Goal: Task Accomplishment & Management: Manage account settings

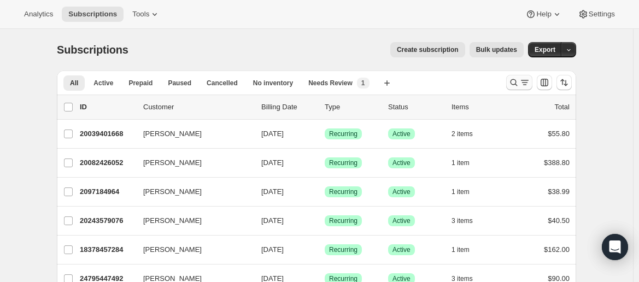
click at [518, 83] on icon "Search and filter results" at bounding box center [514, 82] width 7 height 7
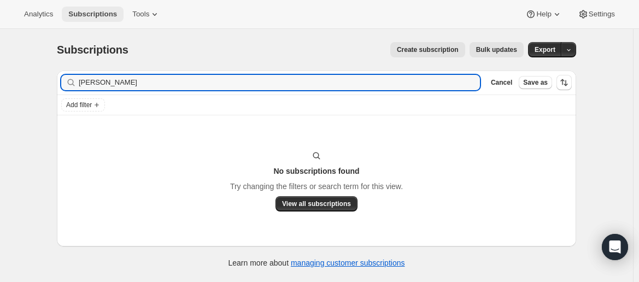
type input "Diane Paolazzi"
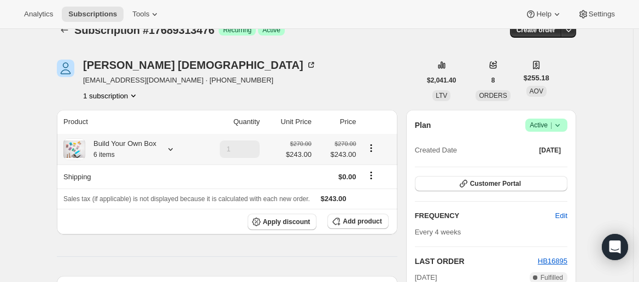
scroll to position [19, 0]
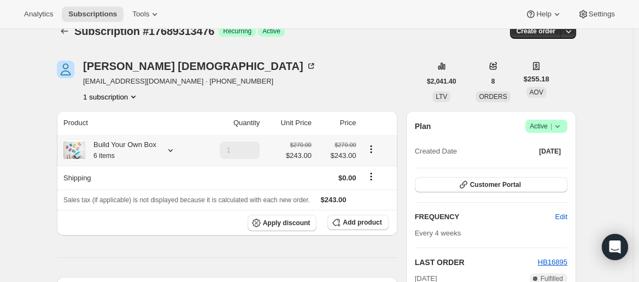
click at [163, 151] on div at bounding box center [168, 150] width 15 height 11
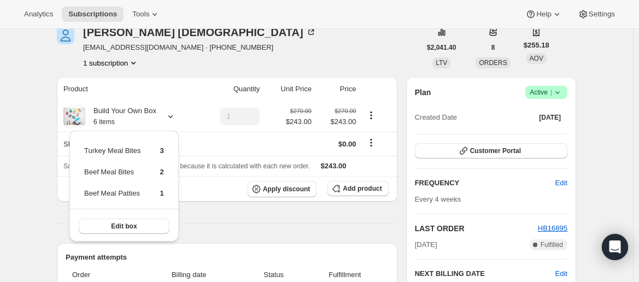
scroll to position [55, 0]
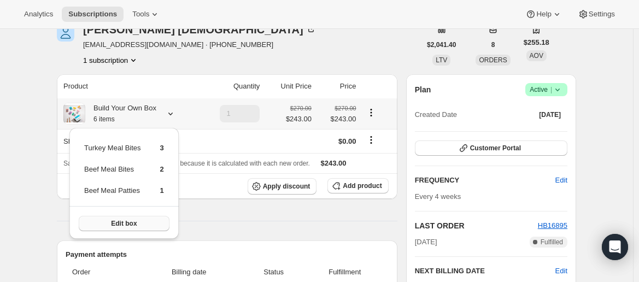
click at [143, 220] on button "Edit box" at bounding box center [124, 223] width 91 height 15
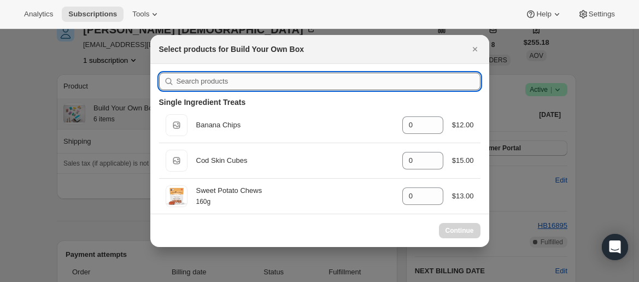
click at [231, 85] on input ":re7:" at bounding box center [329, 81] width 304 height 17
type input "tu"
type input "3"
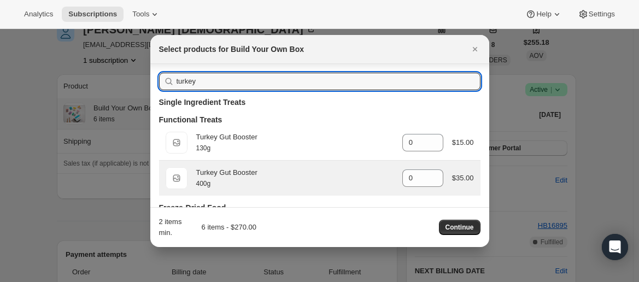
scroll to position [103, 0]
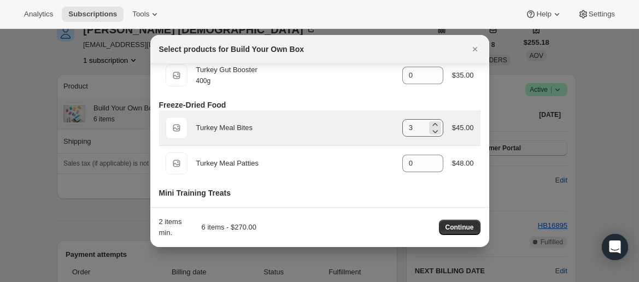
type input "turkey"
click at [421, 135] on input "3" at bounding box center [414, 127] width 25 height 17
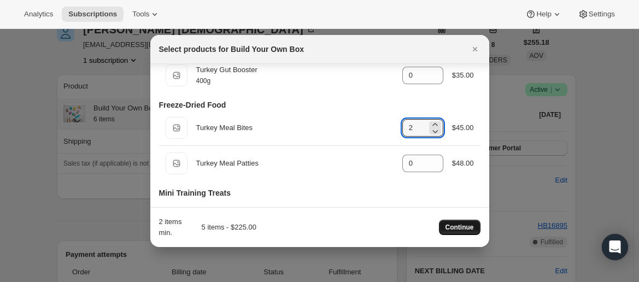
type input "2"
click at [457, 224] on span "Continue" at bounding box center [460, 227] width 28 height 9
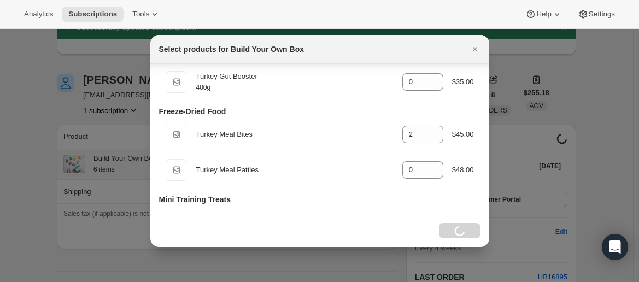
scroll to position [55, 0]
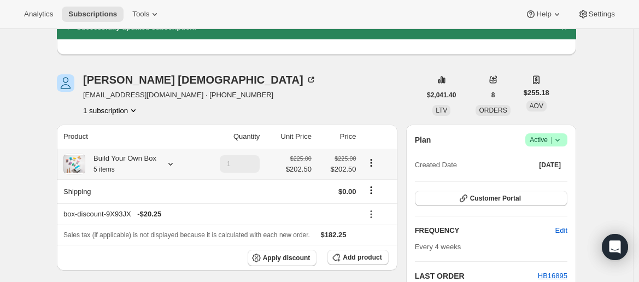
click at [373, 161] on icon "Product actions" at bounding box center [371, 162] width 11 height 11
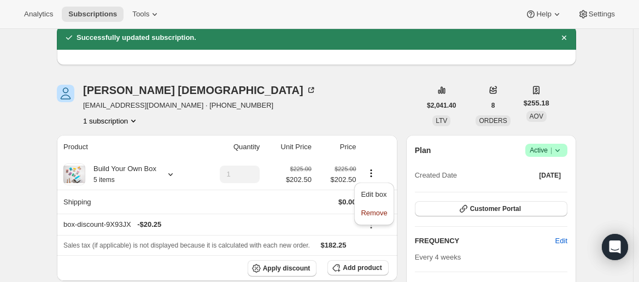
click at [208, 97] on div "[PERSON_NAME] [PERSON_NAME][EMAIL_ADDRESS][DOMAIN_NAME] · [PHONE_NUMBER] 1 subs…" at bounding box center [199, 106] width 233 height 42
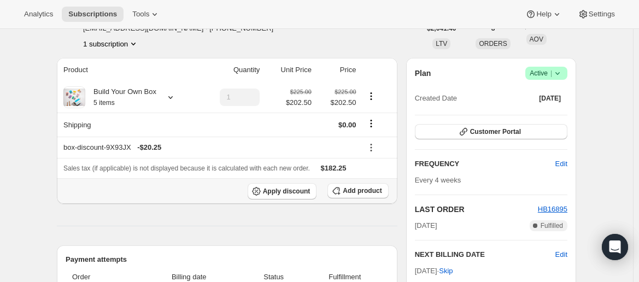
scroll to position [121, 0]
click at [364, 188] on span "Add product" at bounding box center [362, 191] width 39 height 9
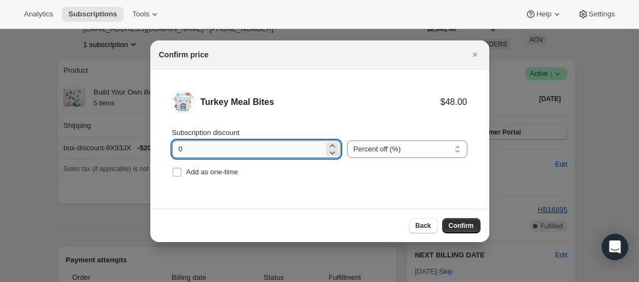
click at [191, 146] on input "0" at bounding box center [248, 149] width 152 height 17
type input "10"
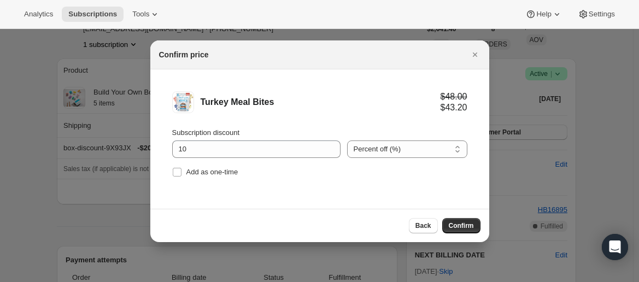
click at [463, 216] on div "Back Confirm" at bounding box center [319, 225] width 339 height 33
click at [462, 230] on button "Confirm" at bounding box center [461, 225] width 38 height 15
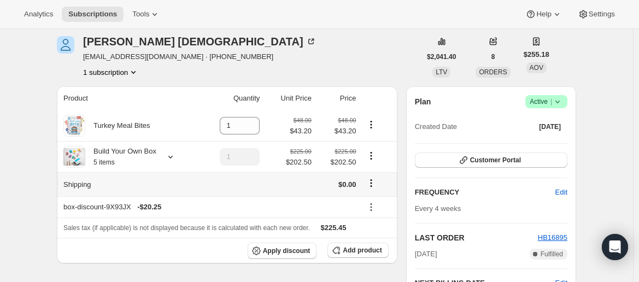
scroll to position [90, 0]
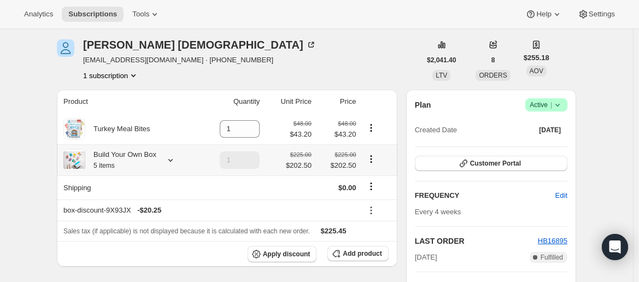
click at [134, 159] on div "Build Your Own Box 5 items" at bounding box center [120, 160] width 71 height 22
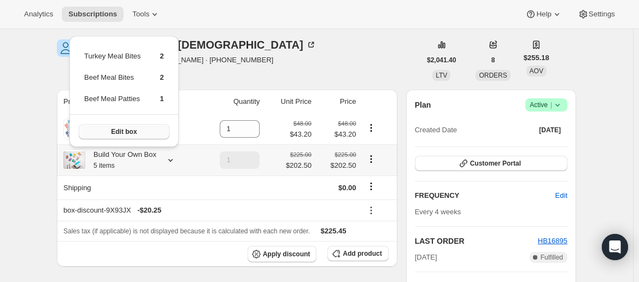
click at [120, 127] on span "Edit box" at bounding box center [124, 131] width 26 height 9
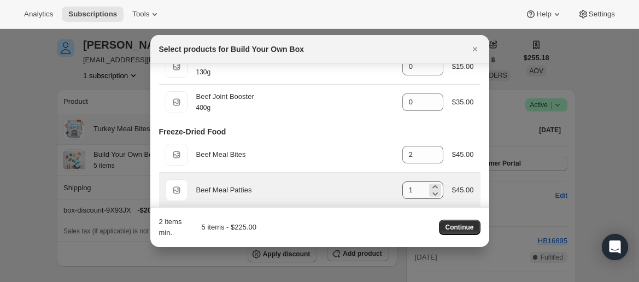
scroll to position [428, 0]
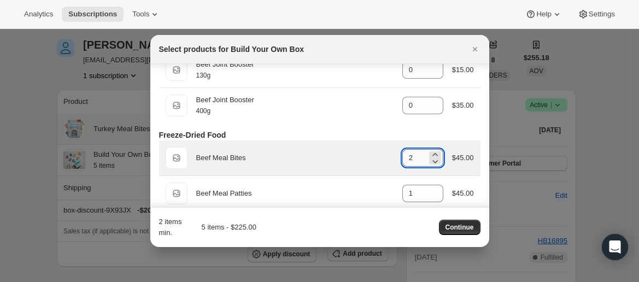
click at [415, 161] on input "2" at bounding box center [414, 157] width 25 height 17
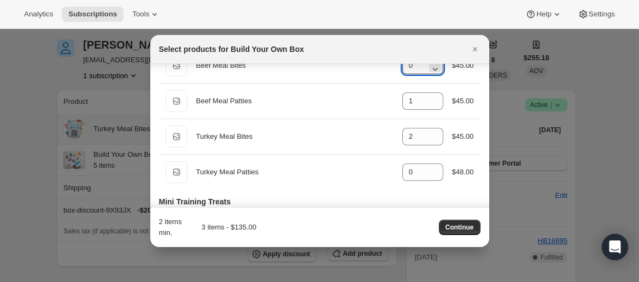
scroll to position [522, 0]
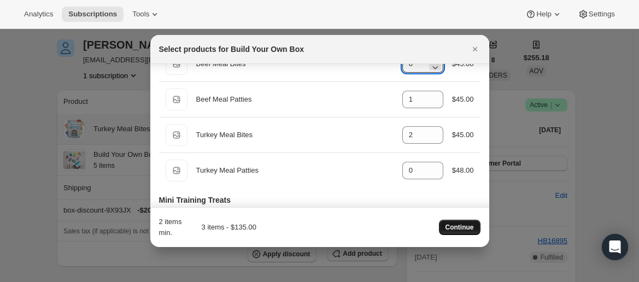
type input "0"
click at [468, 226] on span "Continue" at bounding box center [460, 227] width 28 height 9
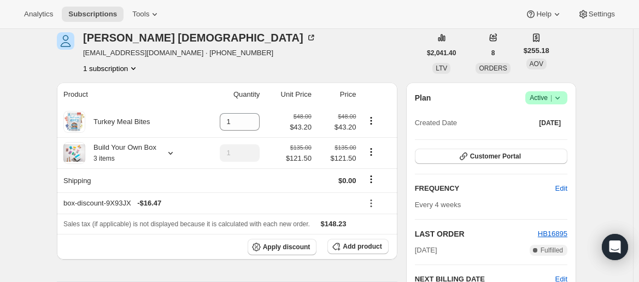
scroll to position [148, 0]
click at [376, 121] on icon "Product actions" at bounding box center [371, 120] width 11 height 11
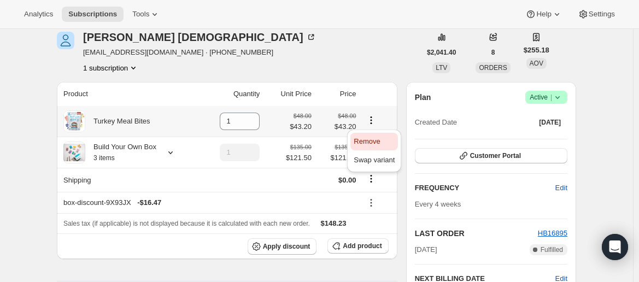
click at [369, 144] on span "Remove" at bounding box center [367, 141] width 26 height 8
type input "0"
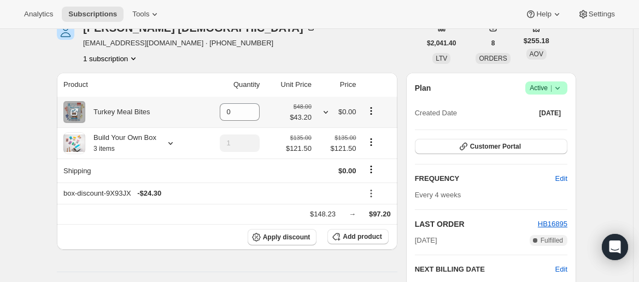
scroll to position [159, 0]
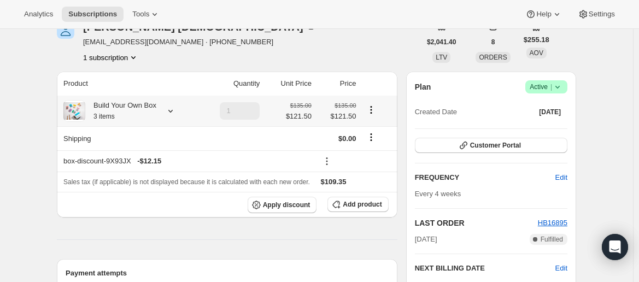
click at [160, 110] on div "Build Your Own Box 3 items" at bounding box center [129, 111] width 132 height 22
click at [169, 112] on icon at bounding box center [170, 111] width 11 height 11
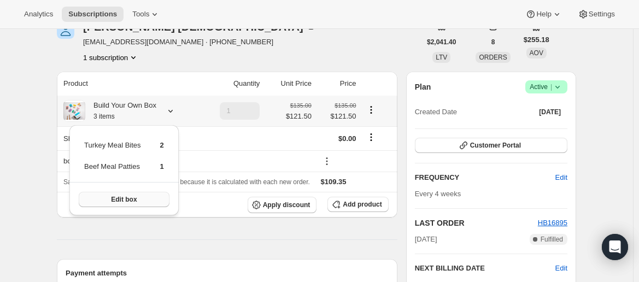
click at [131, 204] on button "Edit box" at bounding box center [124, 199] width 91 height 15
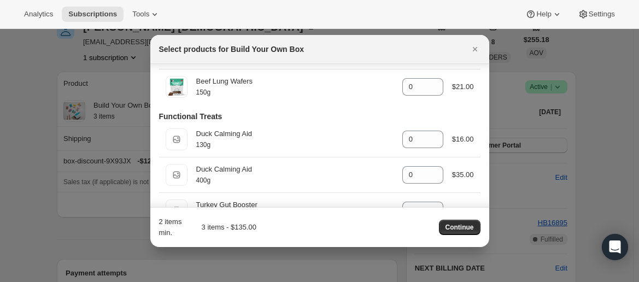
scroll to position [214, 0]
click at [544, 154] on div at bounding box center [319, 141] width 639 height 282
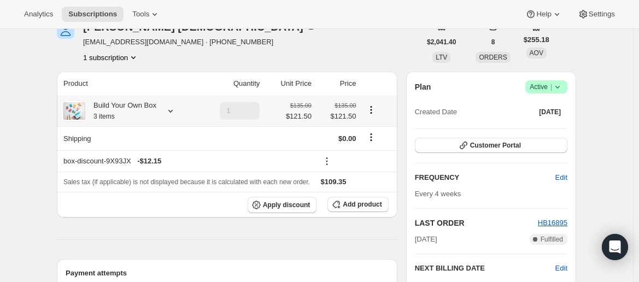
click at [165, 110] on div at bounding box center [168, 111] width 15 height 11
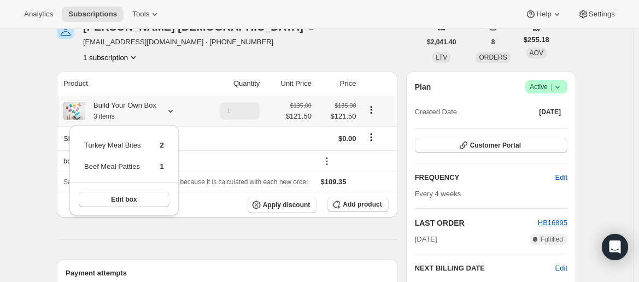
click at [160, 143] on span "2" at bounding box center [162, 145] width 4 height 8
click at [218, 201] on div "Apply discount Add product" at bounding box center [227, 205] width 328 height 16
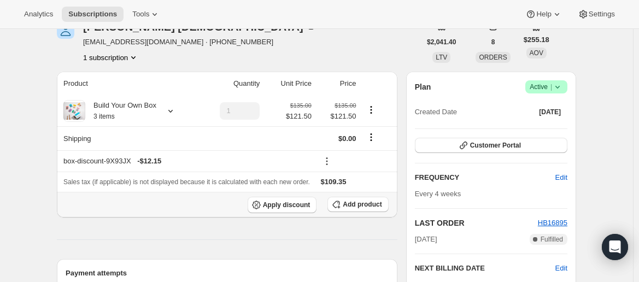
scroll to position [0, 0]
